Goal: Check status: Check status

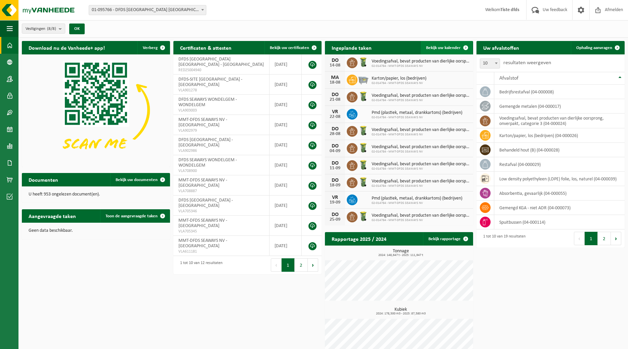
click at [454, 48] on span "Bekijk uw kalender" at bounding box center [443, 48] width 35 height 4
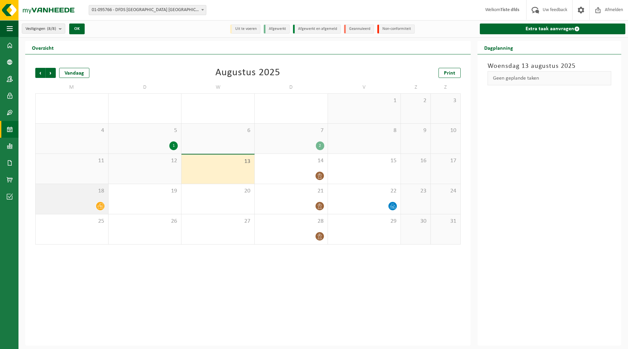
click at [101, 207] on icon at bounding box center [101, 206] width 6 height 6
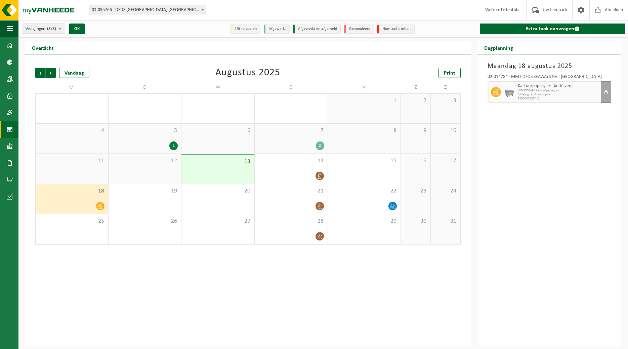
click at [424, 277] on div "Vorige Volgende Vandaag Augustus 2025 Print M D W D V Z Z 28 29 1 30 1 31 2 1 2…" at bounding box center [248, 200] width 446 height 292
click at [228, 195] on div "20" at bounding box center [218, 199] width 73 height 30
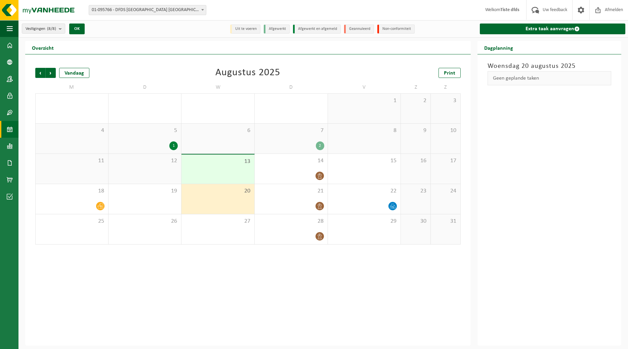
click at [562, 185] on div "Woensdag 20 augustus 2025 Geen geplande taken" at bounding box center [550, 200] width 144 height 292
click at [612, 10] on span "Afmelden" at bounding box center [615, 10] width 22 height 20
